Goal: Information Seeking & Learning: Learn about a topic

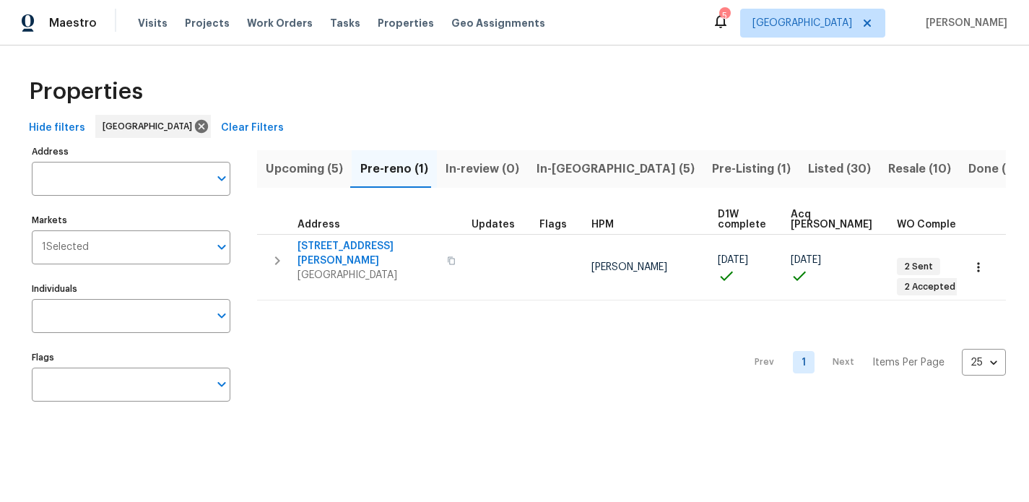
click at [537, 164] on span "In-[GEOGRAPHIC_DATA] (5)" at bounding box center [615, 169] width 158 height 20
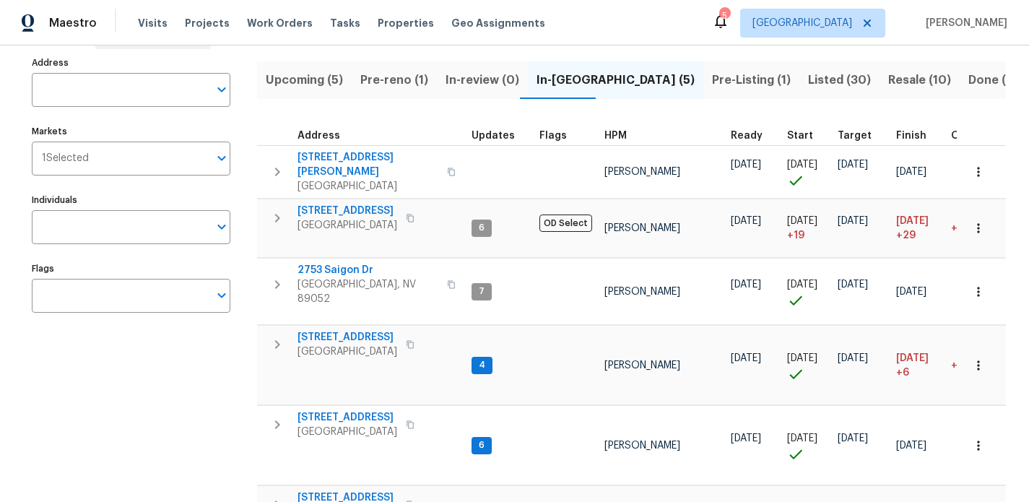
scroll to position [98, 0]
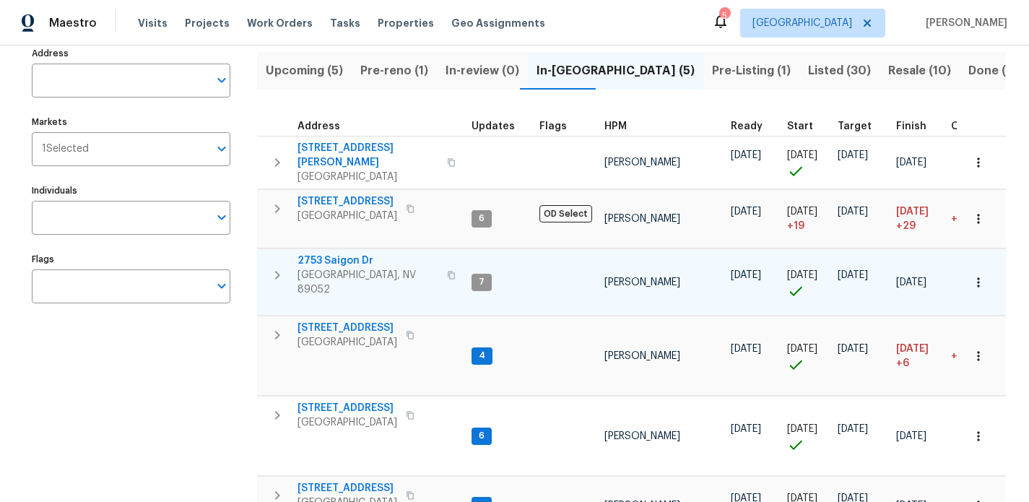
click at [338, 253] on span "2753 Saigon Dr" at bounding box center [367, 260] width 141 height 14
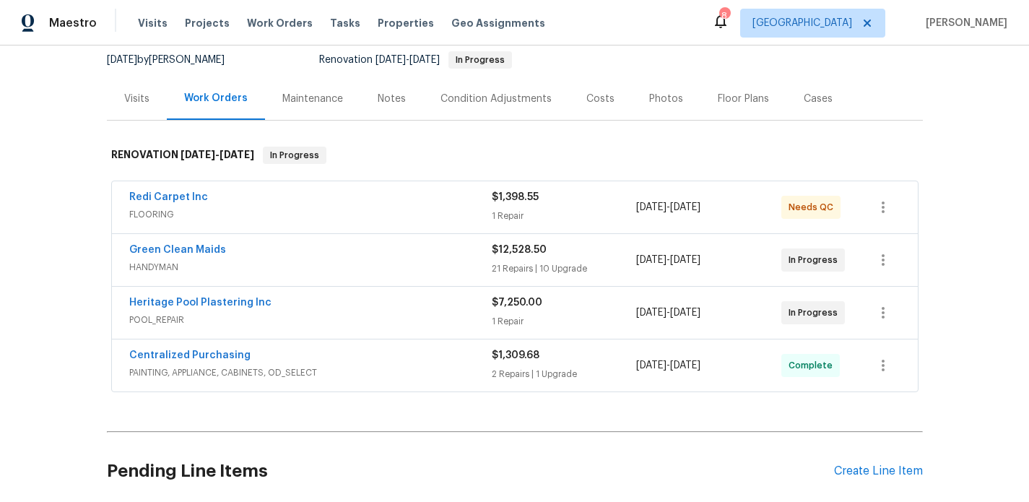
scroll to position [141, 0]
click at [186, 194] on link "Redi Carpet Inc" at bounding box center [168, 198] width 79 height 10
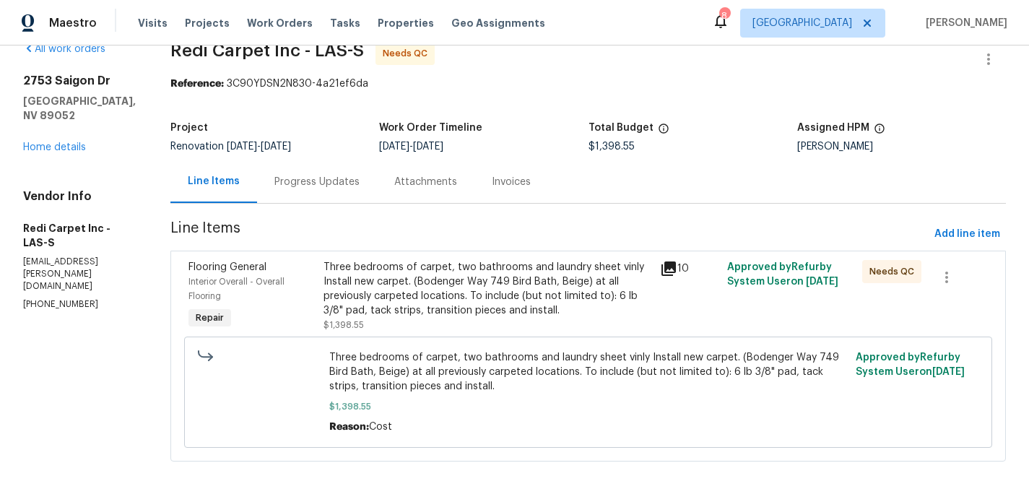
scroll to position [27, 0]
click at [376, 302] on div "Three bedrooms of carpet, two bathrooms and laundry sheet vinly Install new car…" at bounding box center [487, 289] width 328 height 58
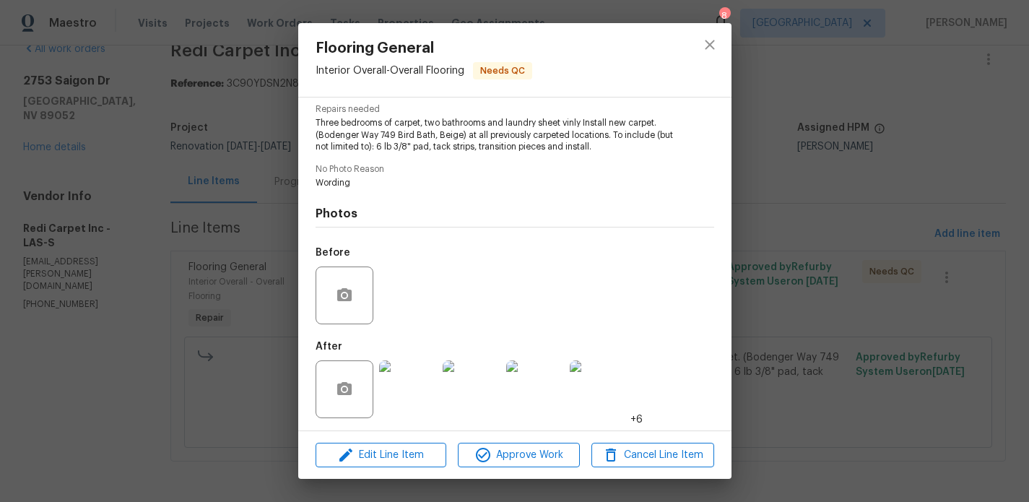
scroll to position [147, 0]
click at [404, 375] on img at bounding box center [408, 391] width 58 height 58
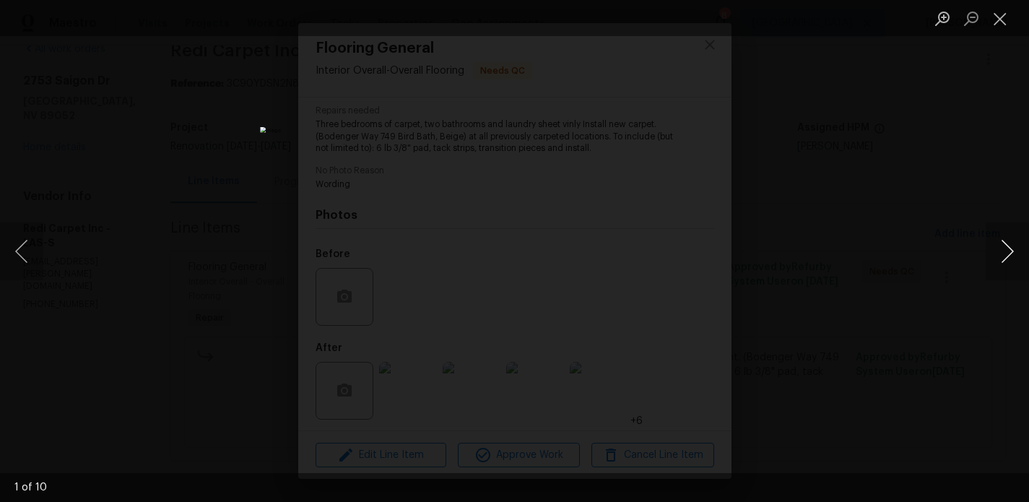
click at [1001, 242] on button "Next image" at bounding box center [1007, 251] width 43 height 58
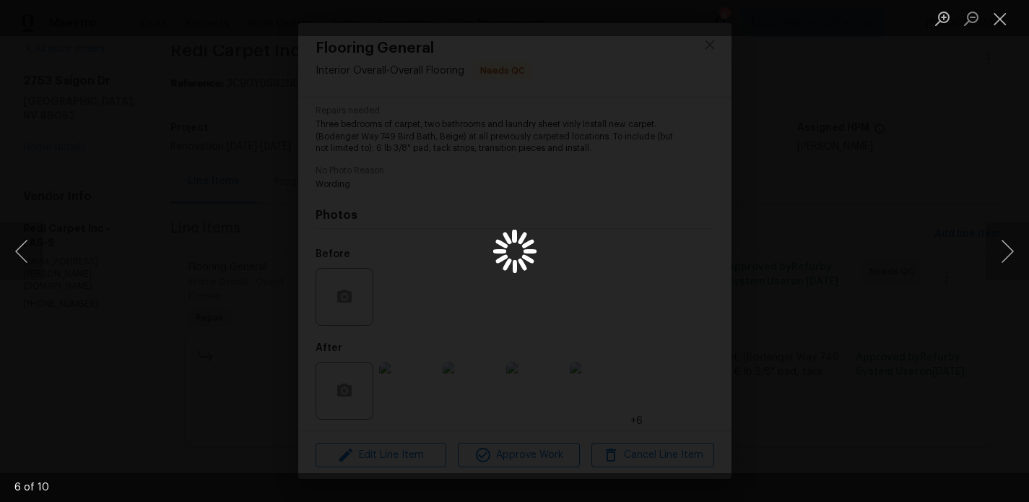
click at [563, 165] on div "Lightbox" at bounding box center [514, 251] width 1029 height 502
click at [1004, 17] on button "Close lightbox" at bounding box center [1000, 18] width 29 height 25
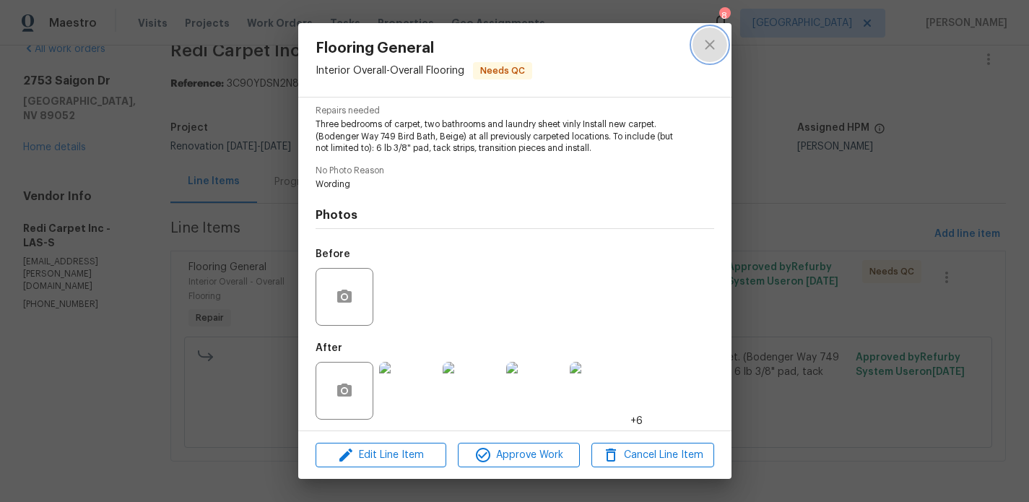
click at [703, 47] on icon "close" at bounding box center [709, 44] width 17 height 17
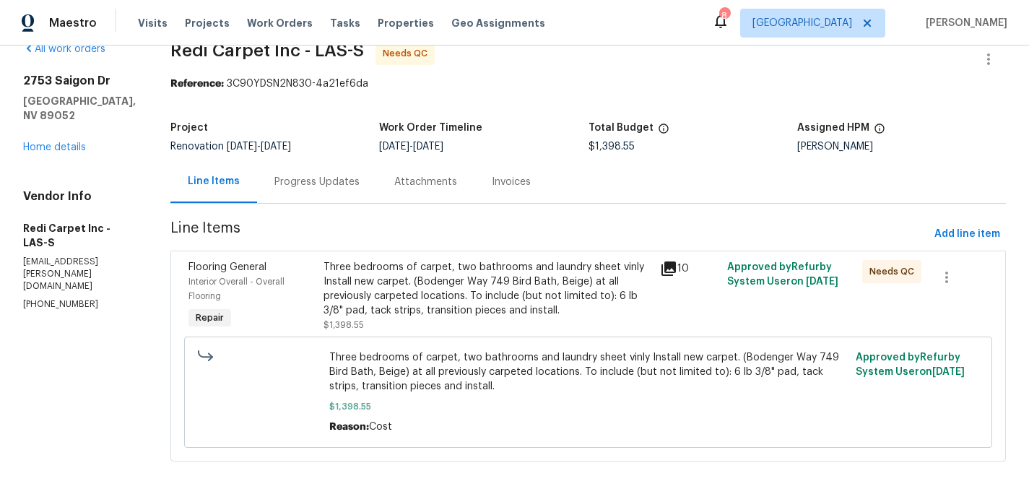
click at [461, 277] on div "Three bedrooms of carpet, two bathrooms and laundry sheet vinly Install new car…" at bounding box center [487, 289] width 328 height 58
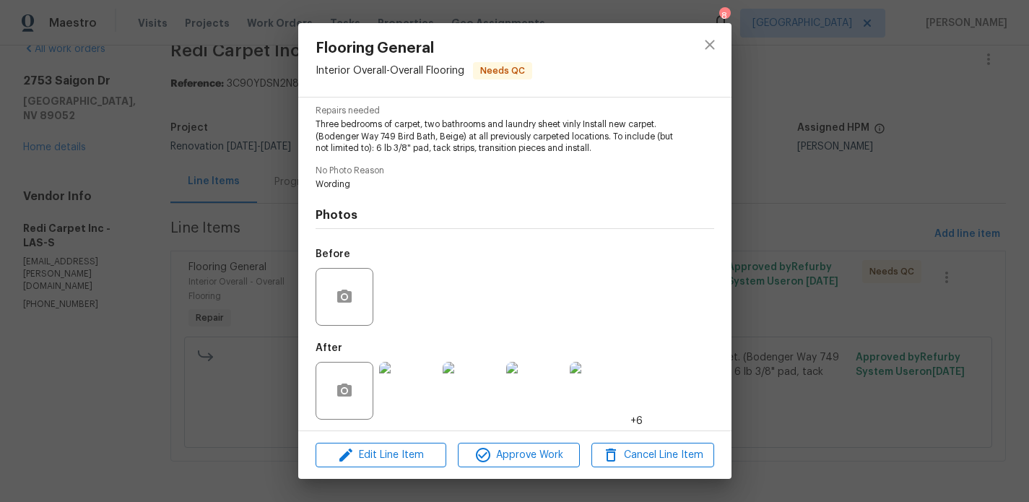
click at [408, 381] on img at bounding box center [408, 391] width 58 height 58
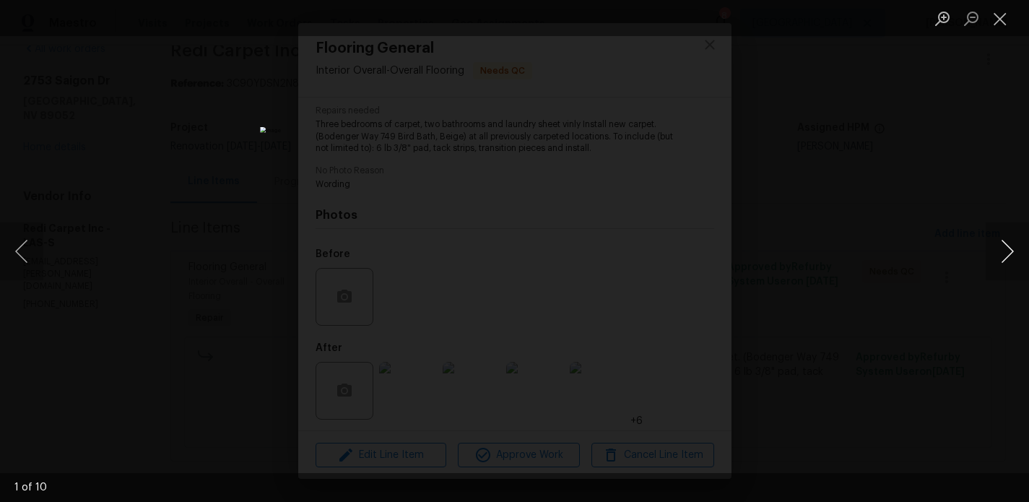
click at [1009, 253] on button "Next image" at bounding box center [1007, 251] width 43 height 58
click at [961, 219] on div "Lightbox" at bounding box center [514, 251] width 1029 height 502
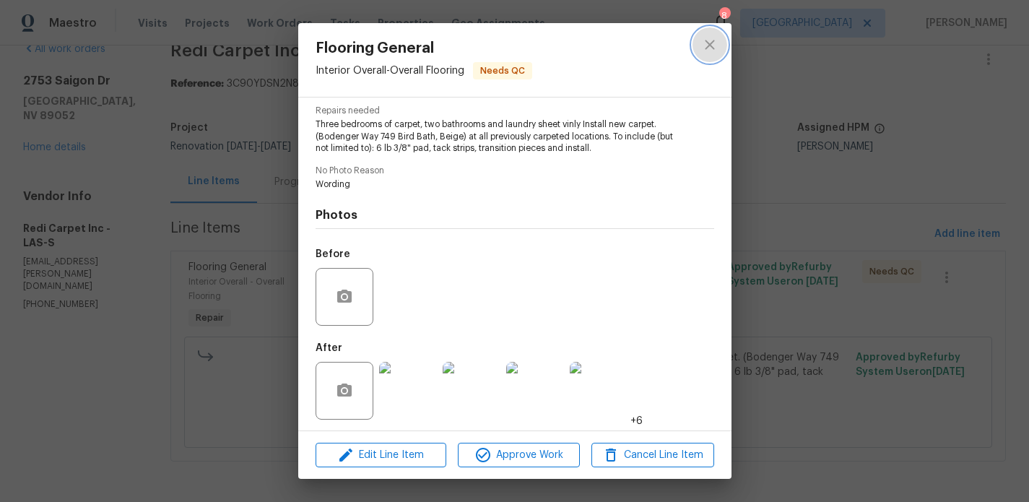
click at [702, 52] on icon "close" at bounding box center [709, 44] width 17 height 17
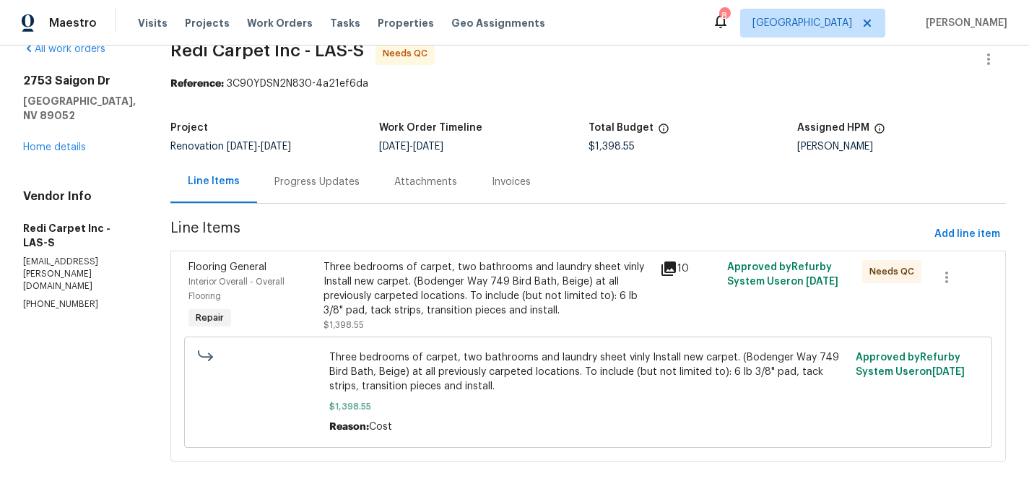
click at [377, 260] on div "Three bedrooms of carpet, two bathrooms and laundry sheet vinly Install new car…" at bounding box center [487, 289] width 328 height 58
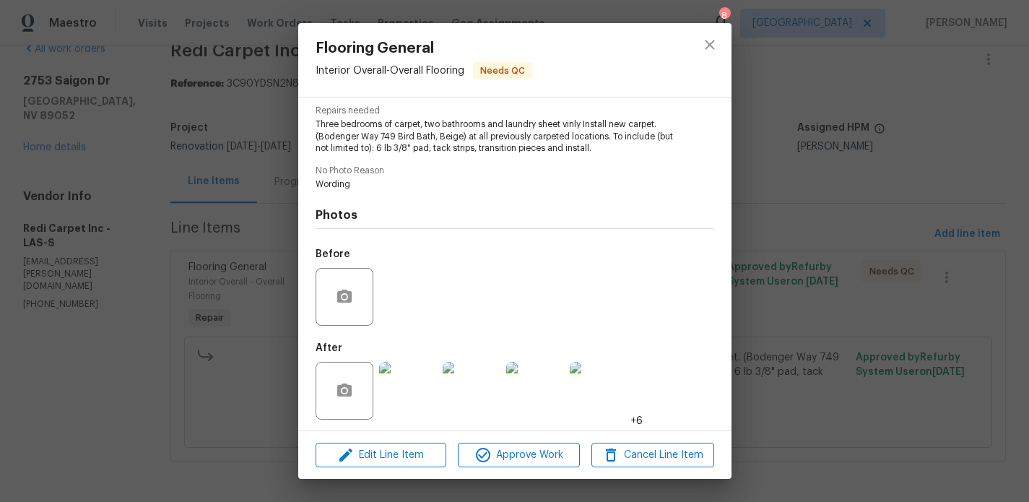
click at [399, 378] on img at bounding box center [408, 391] width 58 height 58
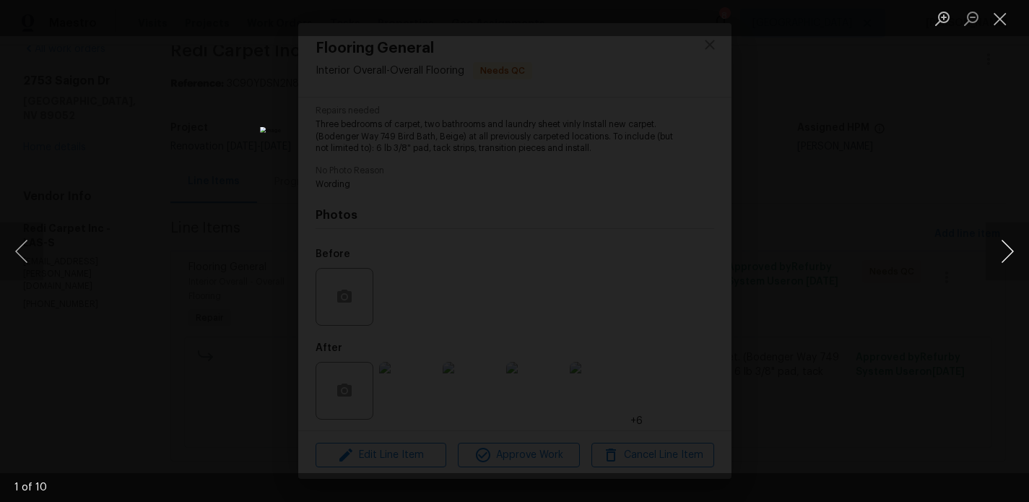
click at [1000, 254] on button "Next image" at bounding box center [1007, 251] width 43 height 58
click at [999, 251] on button "Next image" at bounding box center [1007, 251] width 43 height 58
